Goal: Transaction & Acquisition: Book appointment/travel/reservation

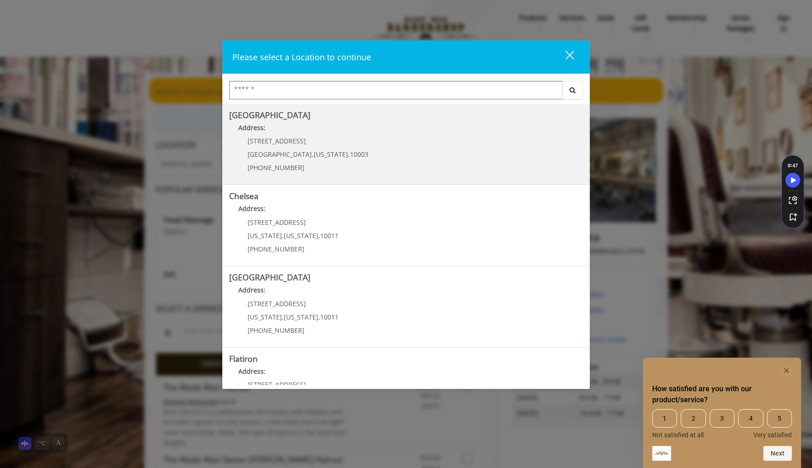
scroll to position [1, 0]
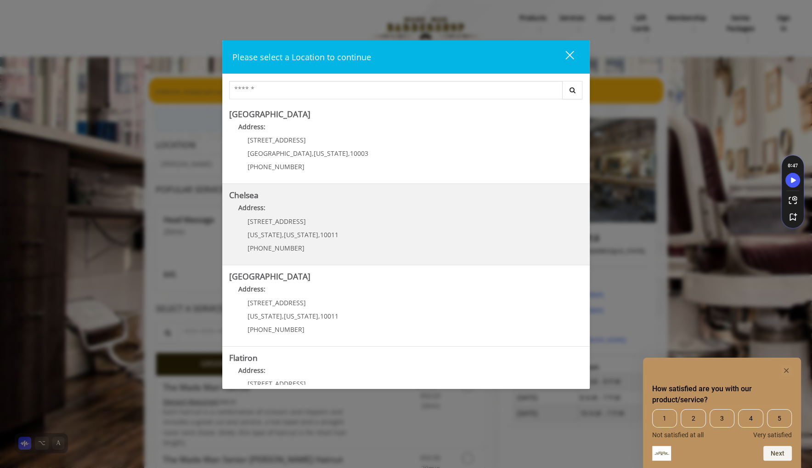
click at [446, 215] on p "Address:" at bounding box center [406, 210] width 354 height 15
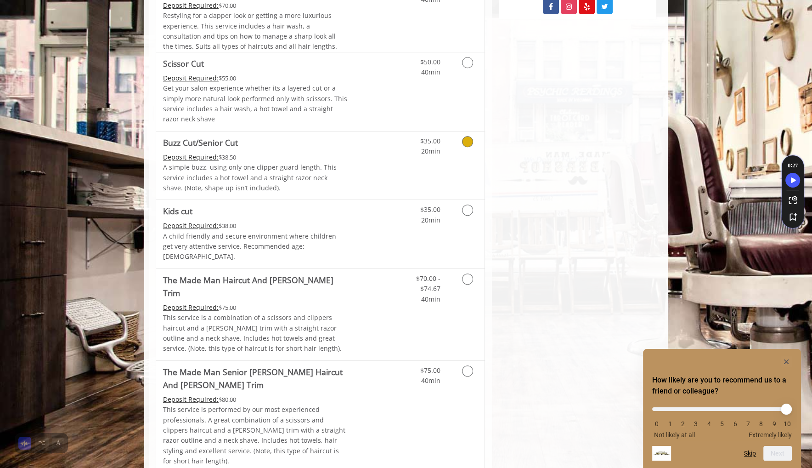
scroll to position [559, 0]
click at [324, 232] on p "A child friendly and secure environment where children get very attentive servi…" at bounding box center [255, 245] width 185 height 31
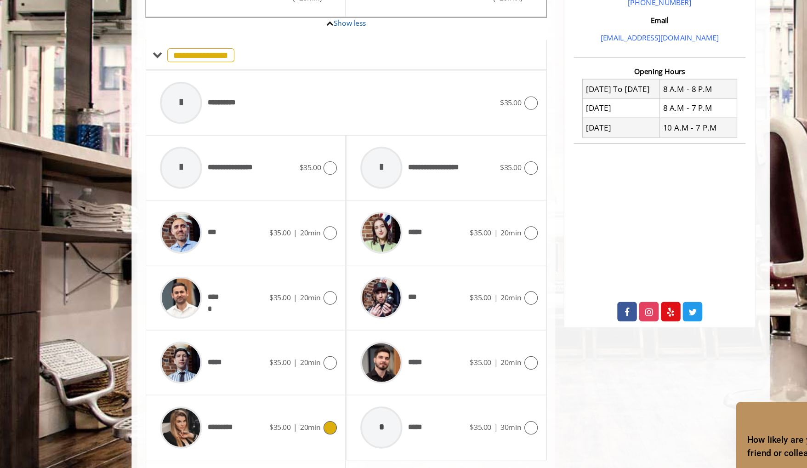
scroll to position [289, 0]
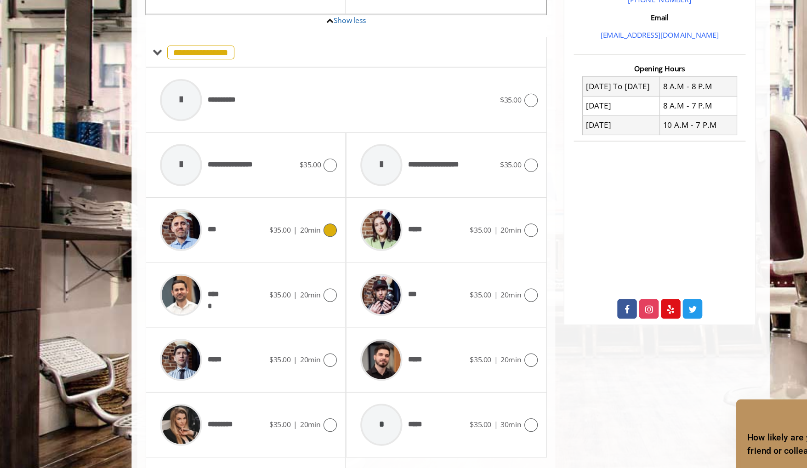
click at [303, 204] on icon at bounding box center [304, 209] width 11 height 11
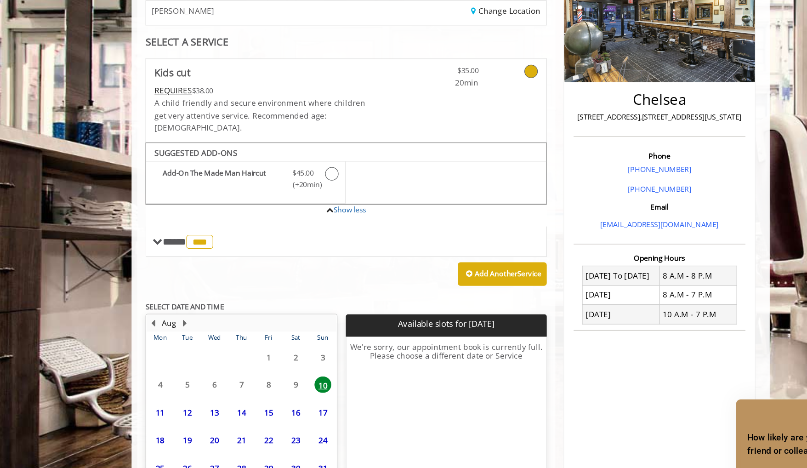
scroll to position [131, 0]
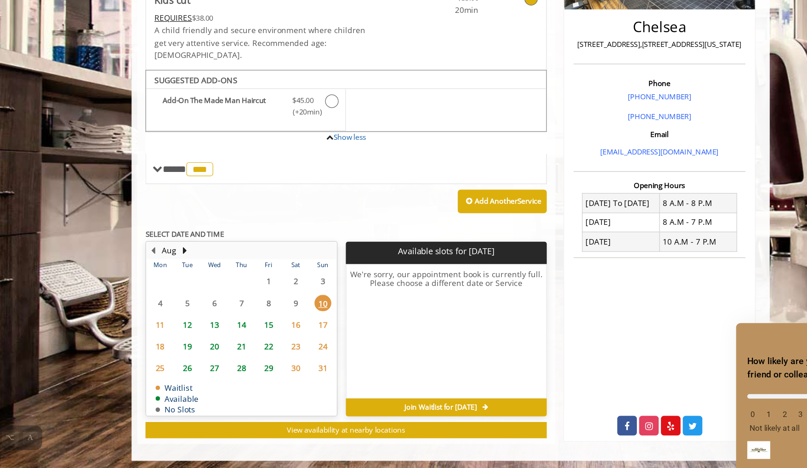
click at [232, 344] on span "14" at bounding box center [232, 350] width 14 height 13
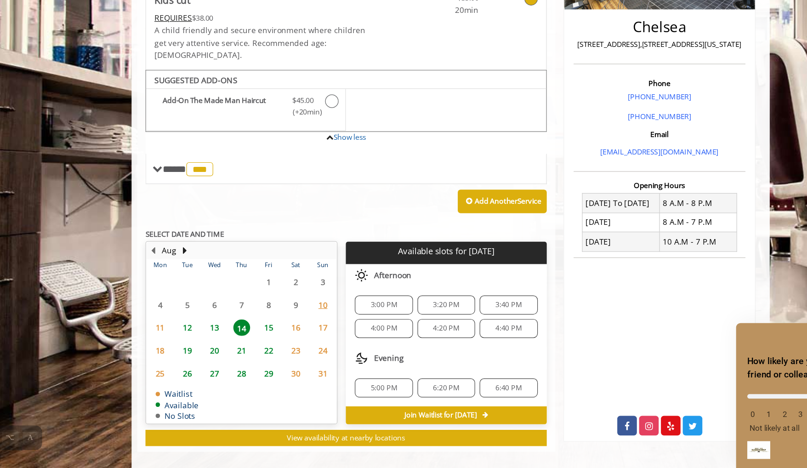
click at [444, 350] on span "4:40 PM" at bounding box center [451, 353] width 22 height 7
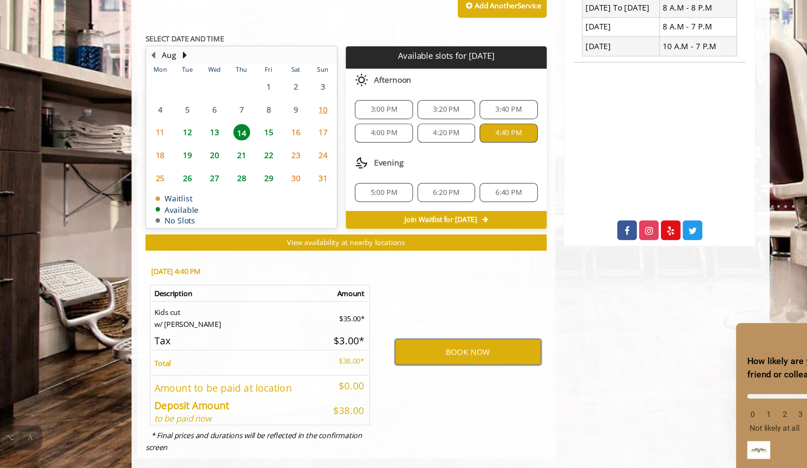
scroll to position [291, 0]
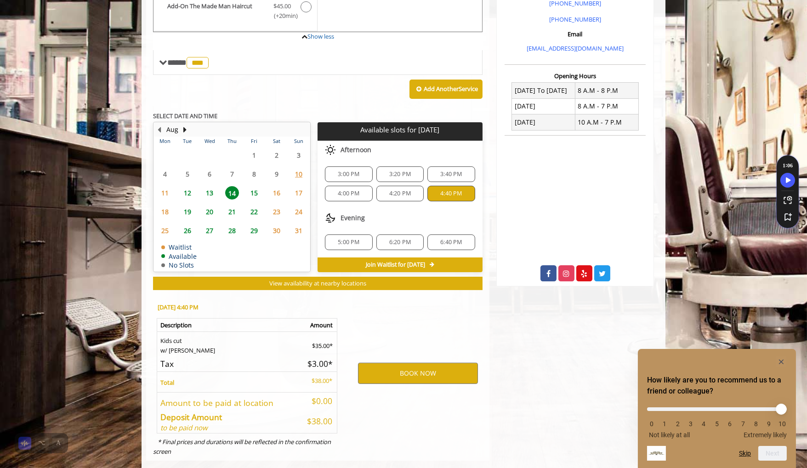
click at [568, 276] on icon at bounding box center [566, 273] width 16 height 16
